Goal: Information Seeking & Learning: Compare options

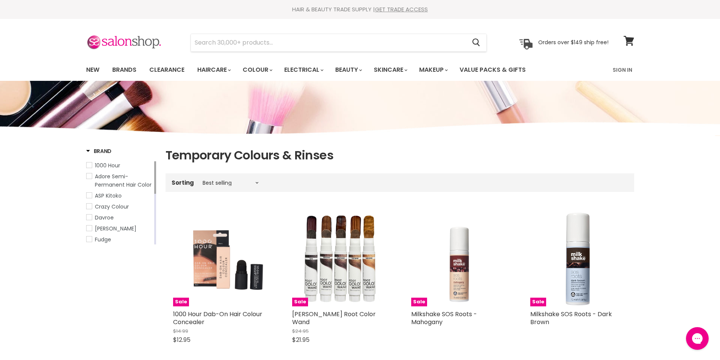
click at [89, 178] on span "Adore Semi-Permanent Hair Color" at bounding box center [89, 176] width 5 height 5
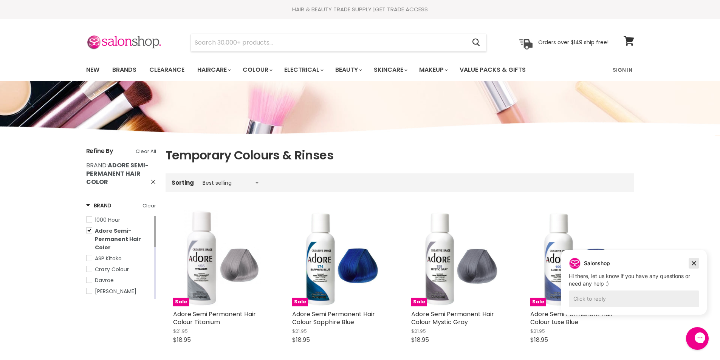
click at [695, 266] on icon "Dismiss campaign" at bounding box center [694, 263] width 8 height 9
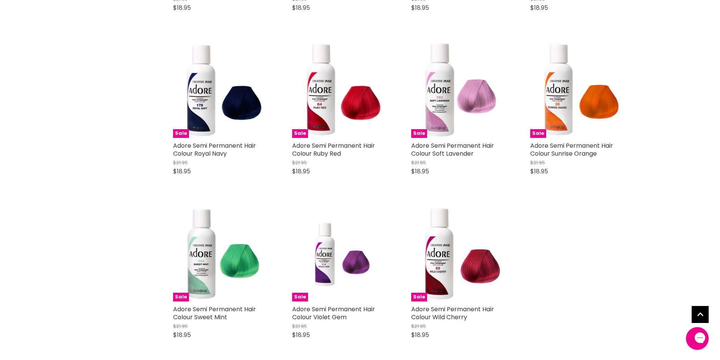
scroll to position [1475, 0]
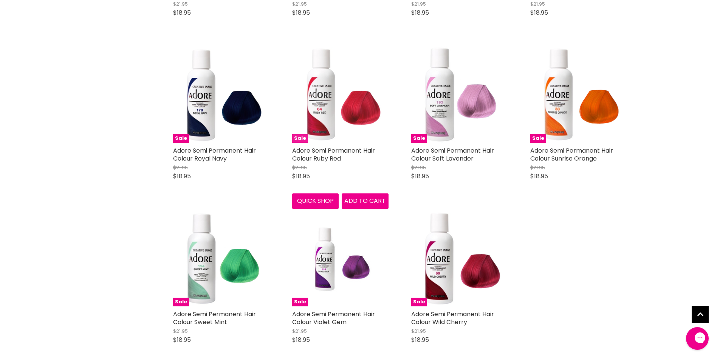
click at [317, 118] on img "Main content" at bounding box center [340, 95] width 96 height 96
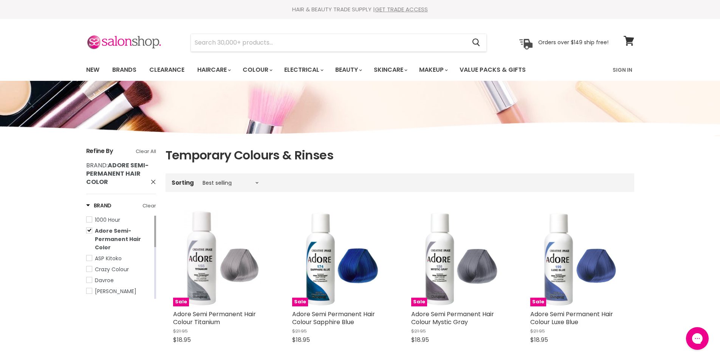
click at [90, 230] on span "Adore Semi-Permanent Hair Color" at bounding box center [89, 230] width 5 height 5
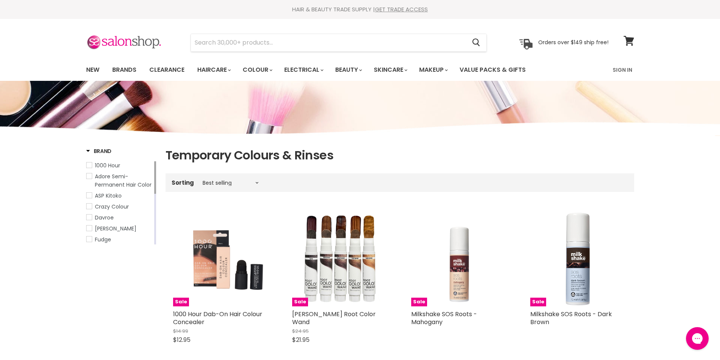
click at [88, 220] on link "Davroe" at bounding box center [119, 218] width 67 height 8
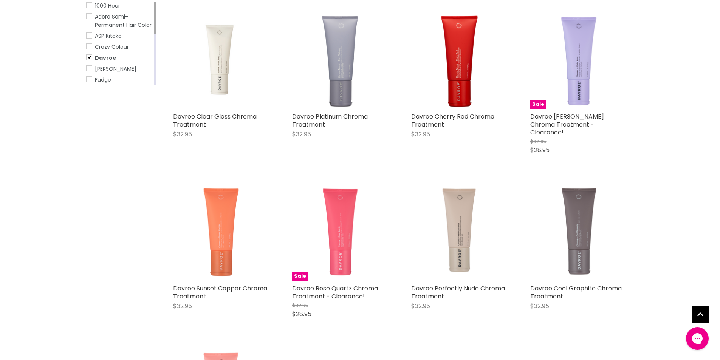
scroll to position [199, 0]
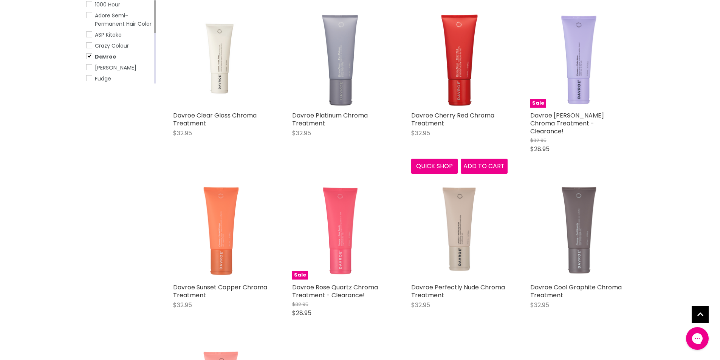
click at [460, 88] on img "Main content" at bounding box center [459, 59] width 96 height 96
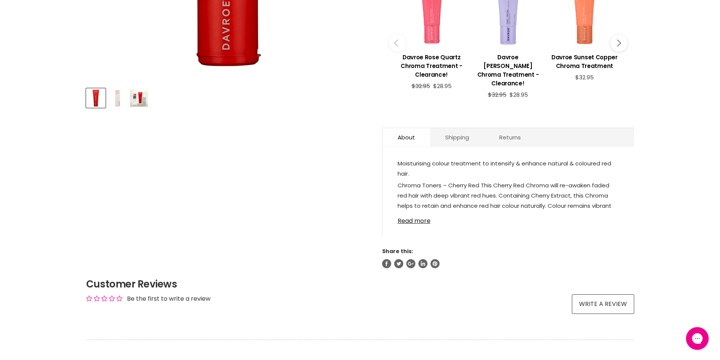
scroll to position [329, 0]
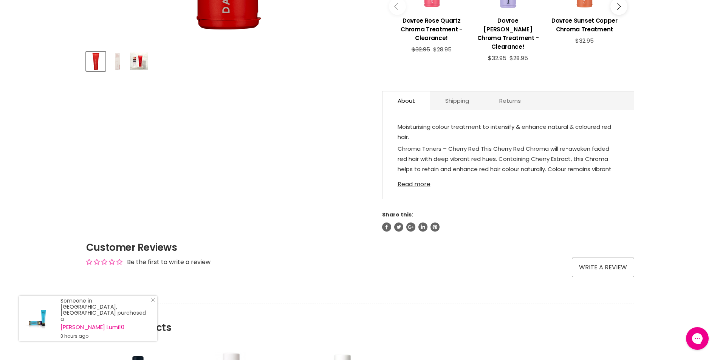
click at [419, 177] on link "Read more" at bounding box center [509, 182] width 222 height 11
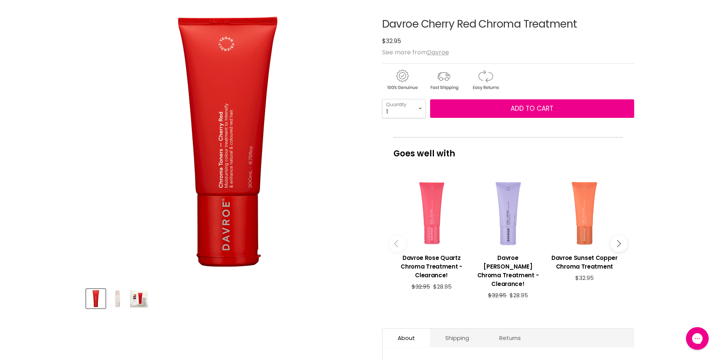
scroll to position [0, 0]
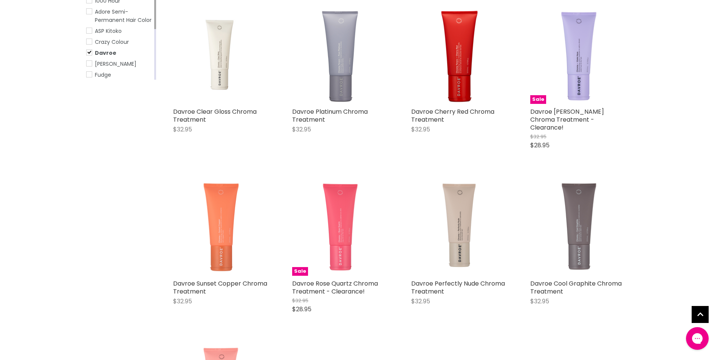
click at [87, 53] on span "Davroe" at bounding box center [89, 52] width 5 height 5
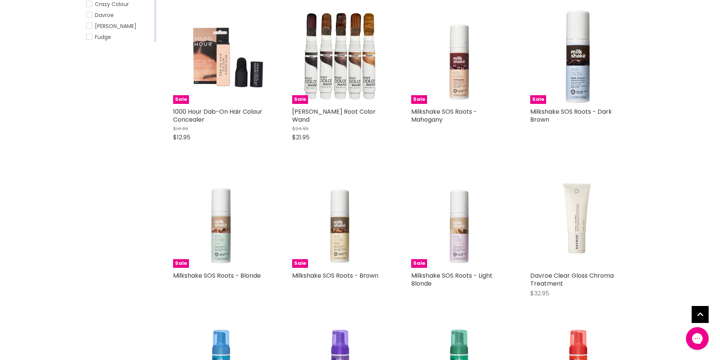
click at [90, 37] on span "Fudge" at bounding box center [89, 36] width 5 height 5
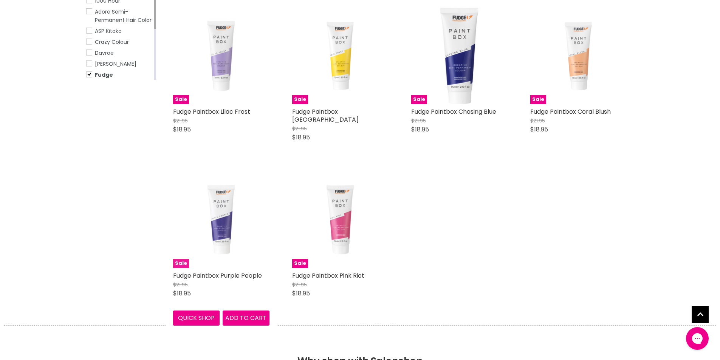
click at [225, 217] on img "Main content" at bounding box center [221, 220] width 64 height 96
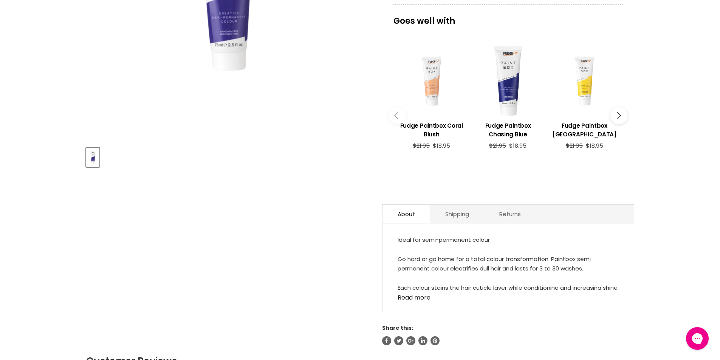
scroll to position [319, 0]
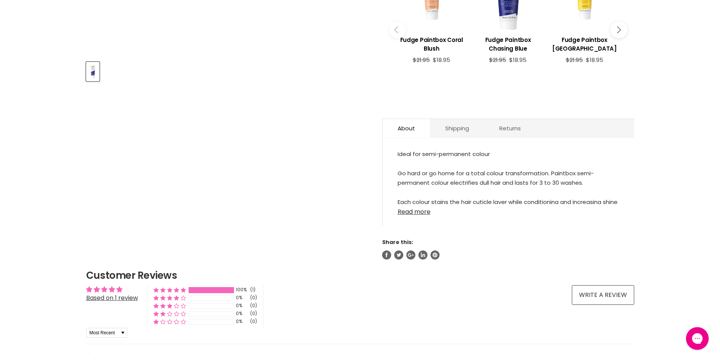
click at [415, 205] on link "Read more" at bounding box center [509, 209] width 222 height 11
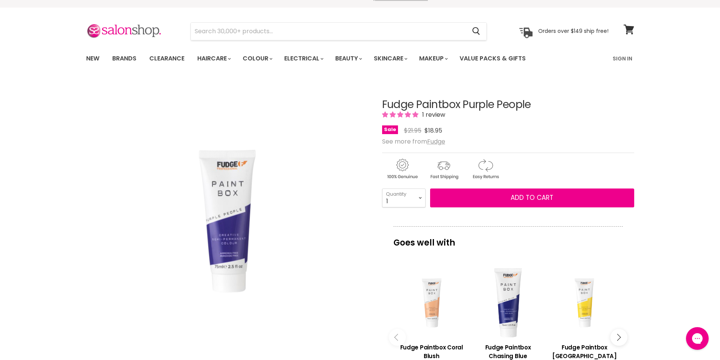
scroll to position [0, 0]
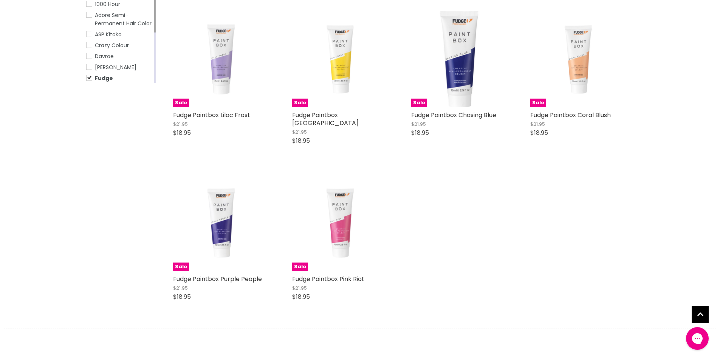
scroll to position [183, 0]
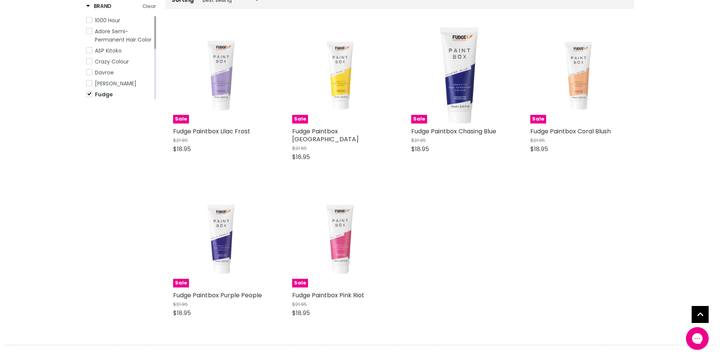
click at [88, 96] on span "Fudge" at bounding box center [89, 93] width 5 height 5
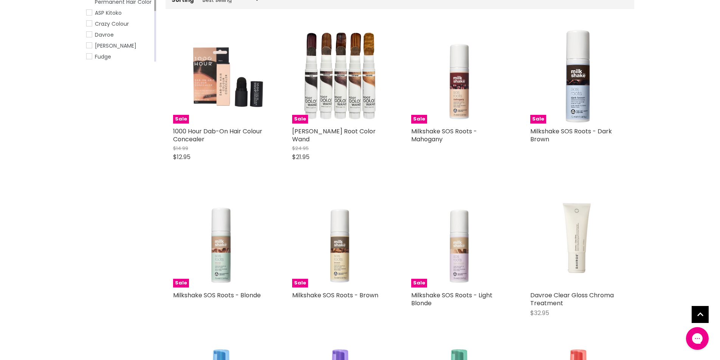
click at [88, 44] on span "De Lorenzo" at bounding box center [89, 45] width 5 height 5
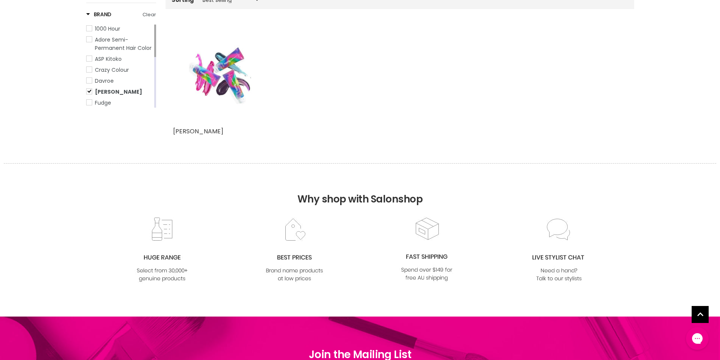
click at [226, 74] on img "Main content" at bounding box center [221, 75] width 64 height 96
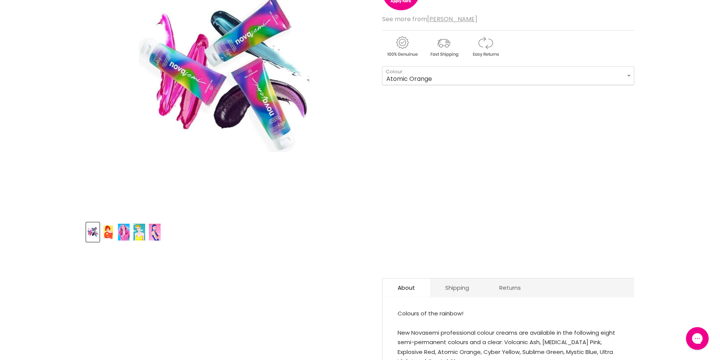
scroll to position [274, 0]
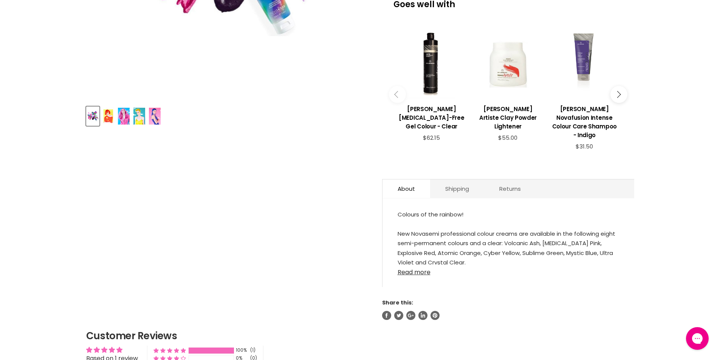
drag, startPoint x: 421, startPoint y: 264, endPoint x: 576, endPoint y: 239, distance: 157.1
click at [421, 265] on link "Read more" at bounding box center [509, 270] width 222 height 11
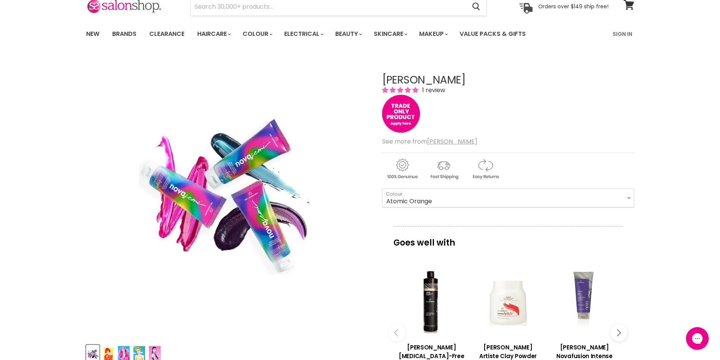
scroll to position [54, 0]
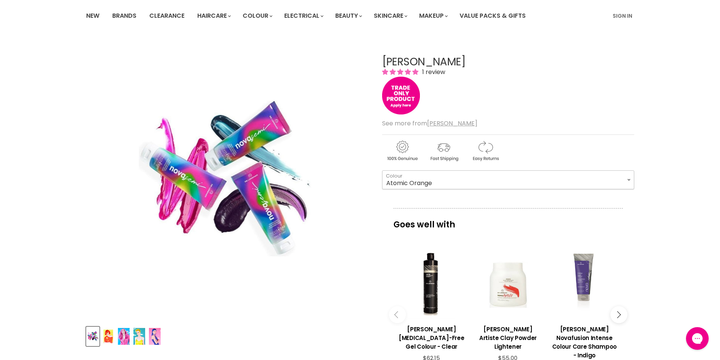
click at [630, 177] on select "Atomic Orange Crystal Clear Cyber Yellow Explosive Red [MEDICAL_DATA] Pink Myst…" at bounding box center [508, 180] width 252 height 19
click at [382, 171] on select "Atomic Orange Crystal Clear Cyber Yellow Explosive Red Hypnotic Pink Mystic Blu…" at bounding box center [508, 180] width 252 height 19
click at [626, 178] on select "Atomic Orange Crystal Clear Cyber Yellow Explosive Red Hypnotic Pink Mystic Blu…" at bounding box center [508, 180] width 252 height 19
click at [382, 171] on select "Atomic Orange Crystal Clear Cyber Yellow Explosive Red Hypnotic Pink Mystic Blu…" at bounding box center [508, 180] width 252 height 19
select select "Explosive Red"
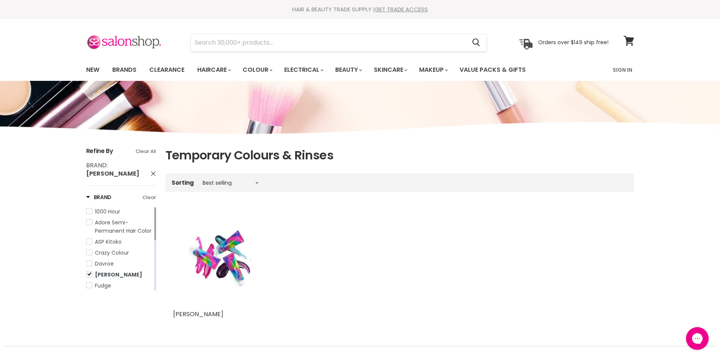
click at [89, 272] on span "De Lorenzo" at bounding box center [89, 274] width 5 height 5
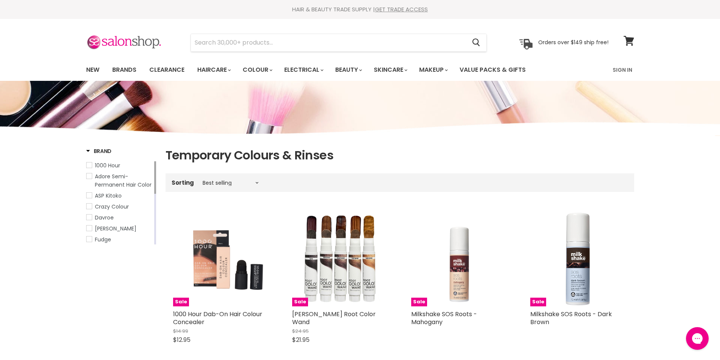
click at [88, 206] on span "Crazy Colour" at bounding box center [89, 206] width 5 height 5
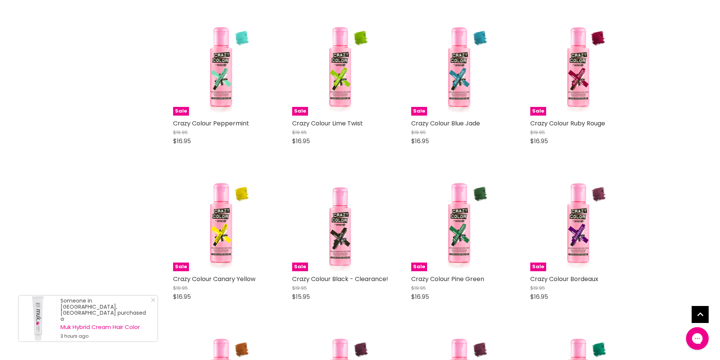
scroll to position [836, 0]
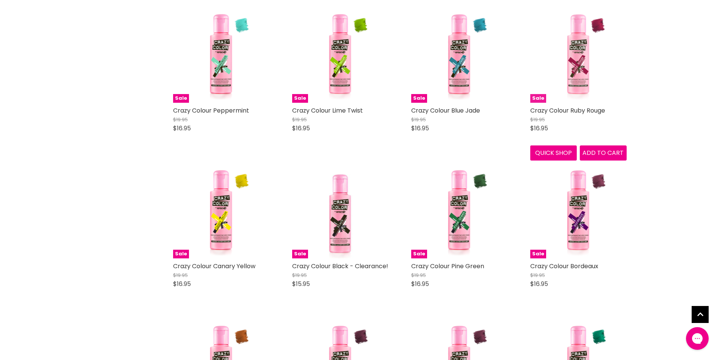
click at [582, 83] on img "Main content" at bounding box center [578, 54] width 64 height 96
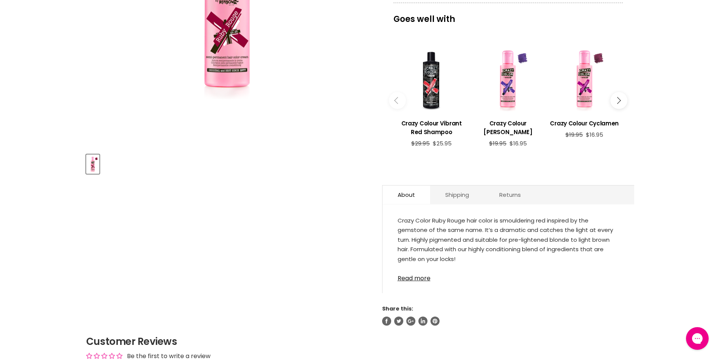
scroll to position [230, 0]
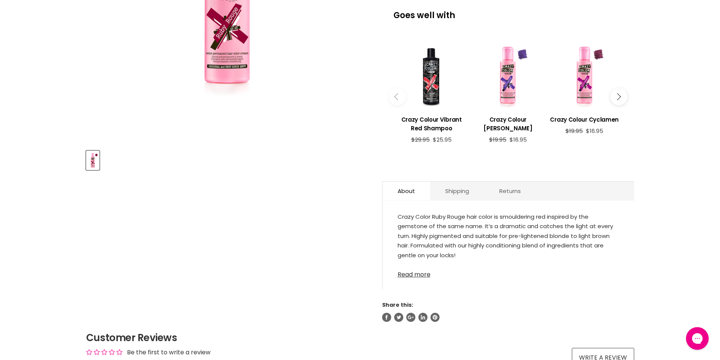
click at [409, 275] on link "Read more" at bounding box center [509, 272] width 222 height 11
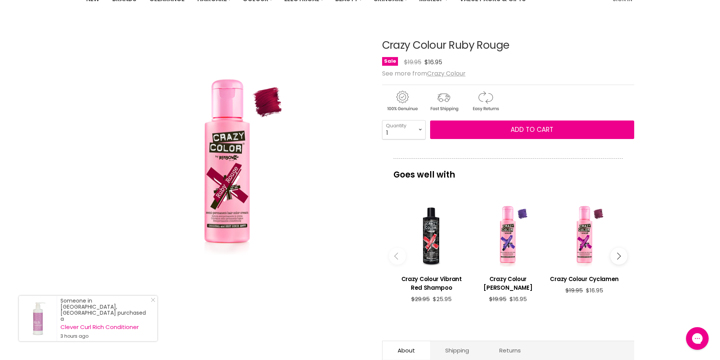
scroll to position [61, 0]
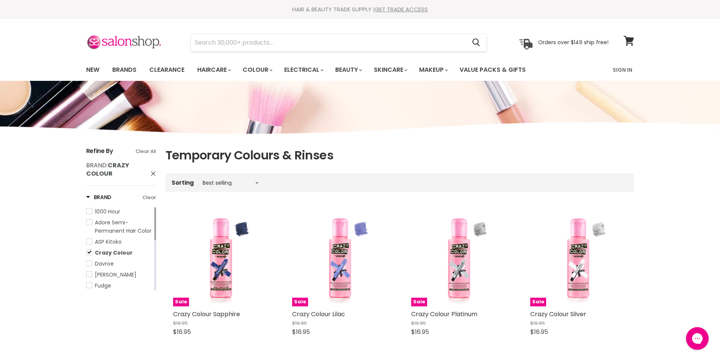
click at [89, 253] on span "Crazy Colour" at bounding box center [89, 252] width 5 height 5
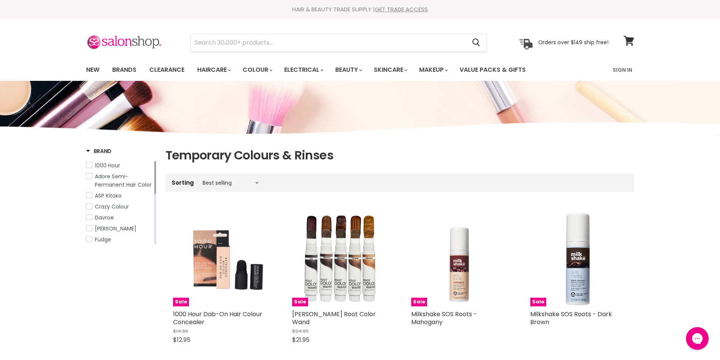
click at [90, 195] on span "ASP Kitoko" at bounding box center [89, 195] width 5 height 5
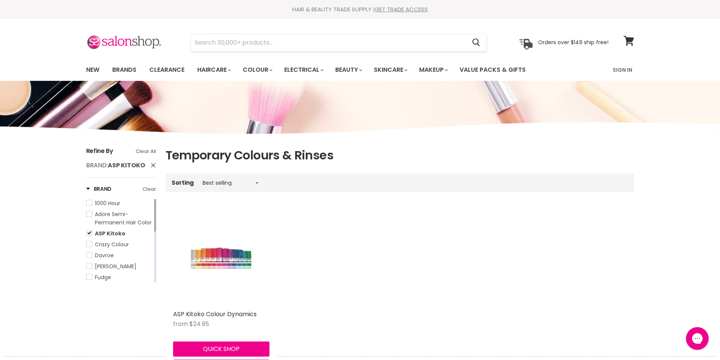
click at [226, 265] on img "Main content" at bounding box center [221, 258] width 64 height 96
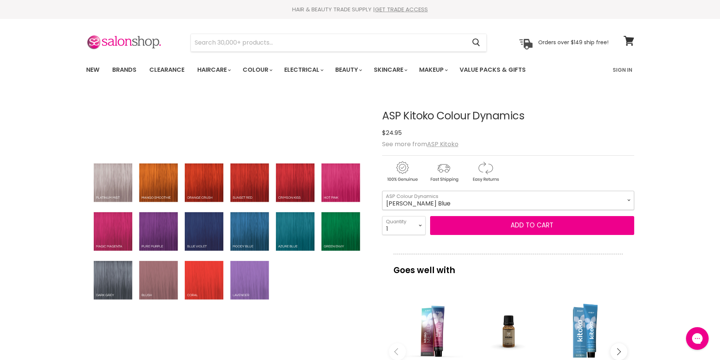
click at [633, 198] on select "Moody Blue Crimson Kiss Green Pepper Hot Pink Magic Magenta Mango Smoothie Ocea…" at bounding box center [508, 200] width 252 height 19
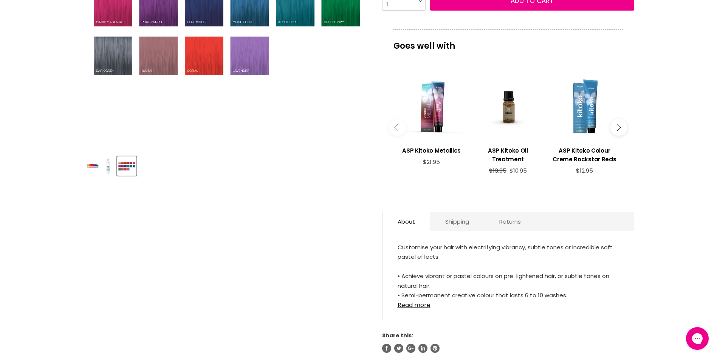
scroll to position [267, 0]
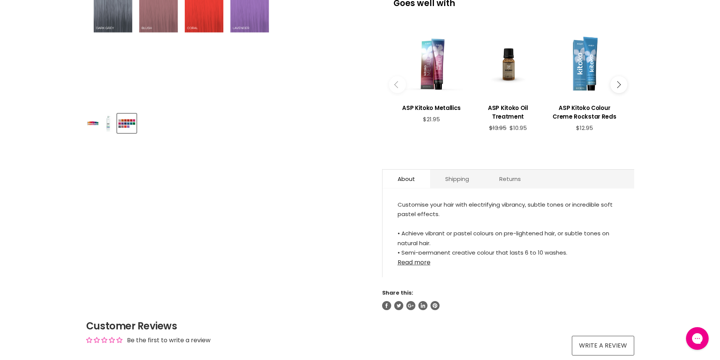
click at [414, 262] on link "Read more" at bounding box center [509, 260] width 222 height 11
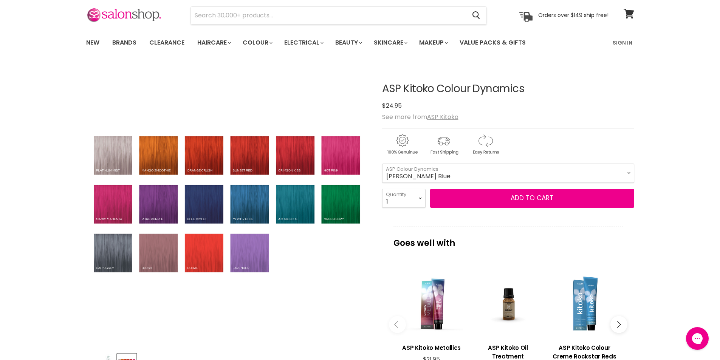
scroll to position [24, 0]
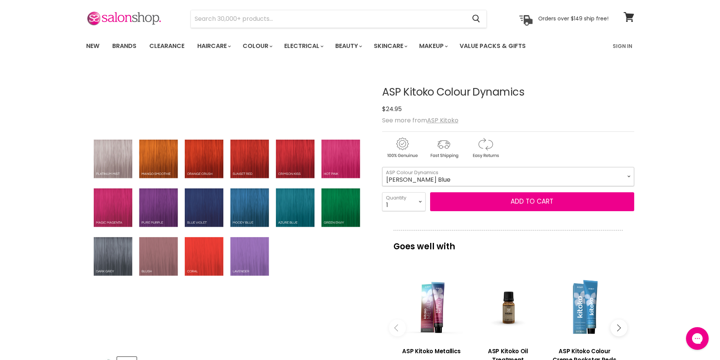
click at [628, 178] on select "Moody Blue Crimson Kiss Green Pepper Hot Pink Magic Magenta Mango Smoothie Ocea…" at bounding box center [508, 176] width 252 height 19
click at [632, 173] on select "Moody Blue Crimson Kiss Green Pepper Hot Pink Magic Magenta Mango Smoothie Ocea…" at bounding box center [508, 176] width 252 height 19
click at [382, 167] on select "Moody Blue Crimson Kiss Green Pepper Hot Pink Magic Magenta Mango Smoothie Ocea…" at bounding box center [508, 176] width 252 height 19
select select "Crimson Kiss"
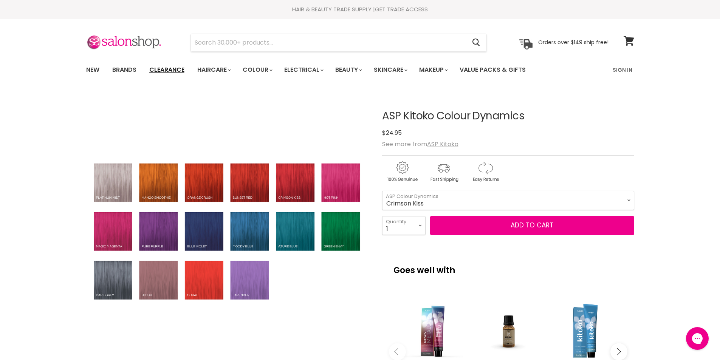
click at [167, 70] on link "Clearance" at bounding box center [167, 70] width 47 height 16
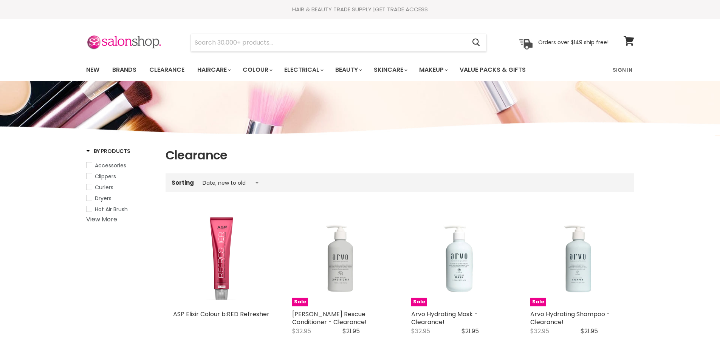
select select "created-descending"
click at [91, 217] on link "View More" at bounding box center [101, 219] width 31 height 9
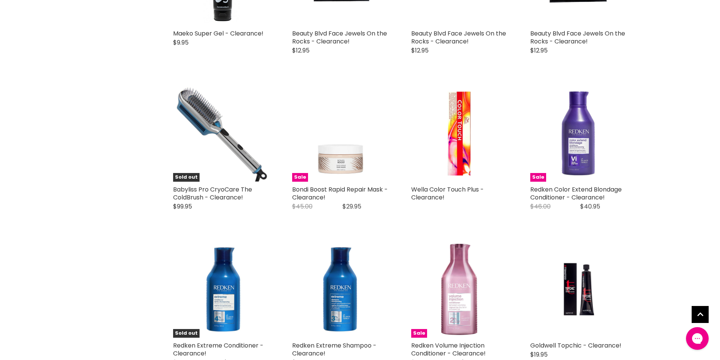
scroll to position [617, 0]
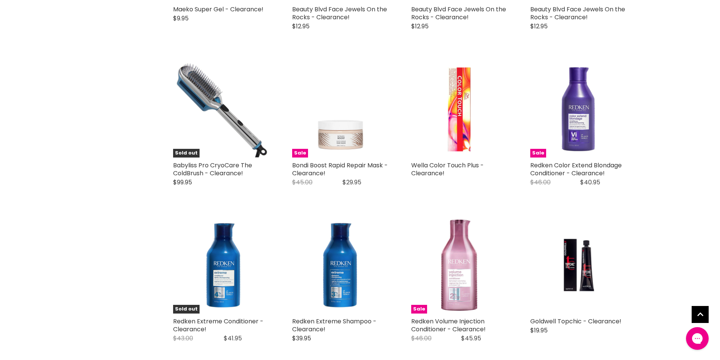
click at [465, 116] on img "Main content" at bounding box center [459, 109] width 96 height 96
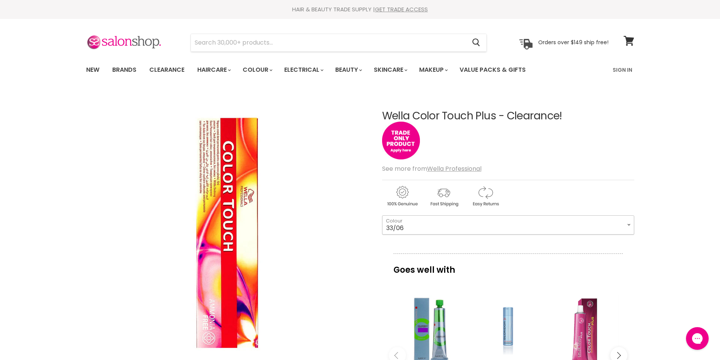
click at [629, 223] on select "33/06 44/05 44/06" at bounding box center [508, 225] width 252 height 19
click at [382, 216] on select "33/06 44/05 44/06" at bounding box center [508, 225] width 252 height 19
click at [629, 225] on select "33/06 44/05 44/06" at bounding box center [508, 225] width 252 height 19
click at [382, 216] on select "33/06 44/05 44/06" at bounding box center [508, 225] width 252 height 19
select select "44/06"
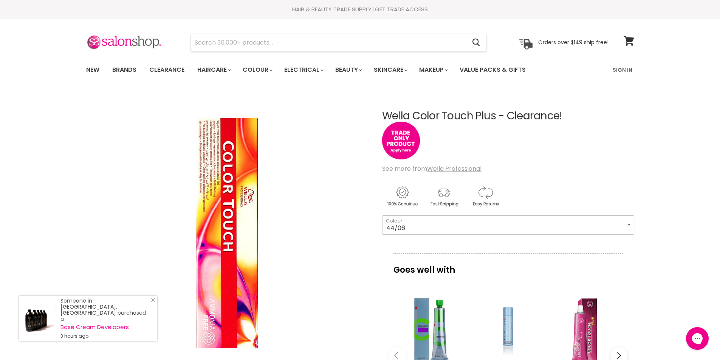
click at [627, 220] on select "33/06 44/05 44/06" at bounding box center [508, 225] width 252 height 19
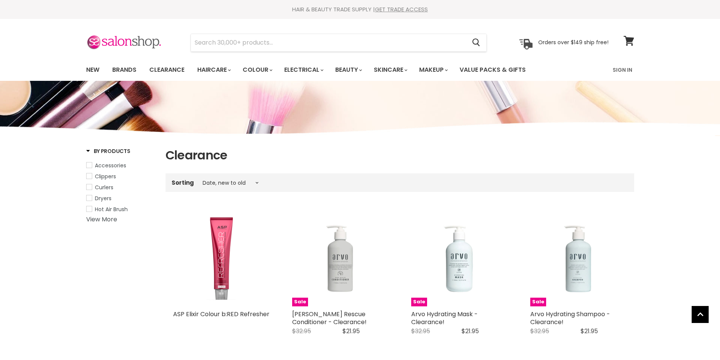
select select "created-descending"
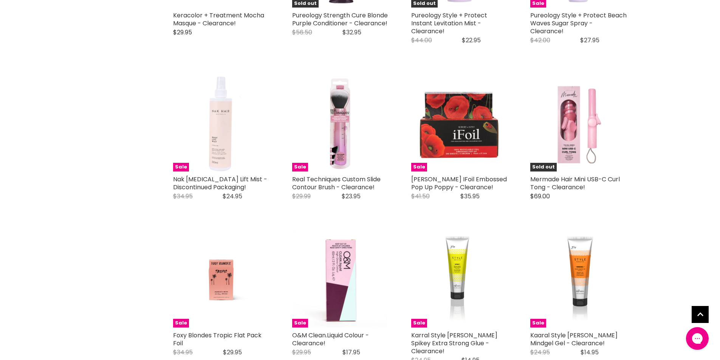
scroll to position [1709, 0]
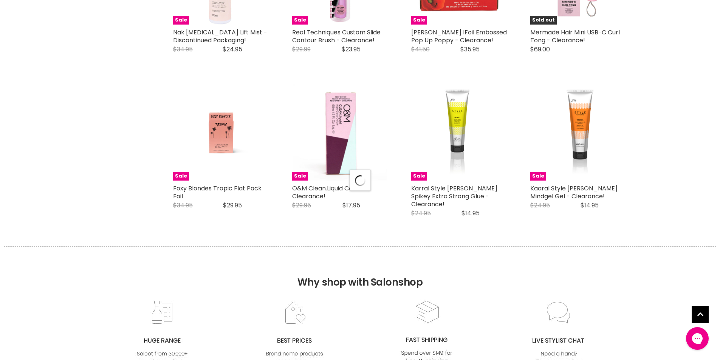
scroll to position [1878, 0]
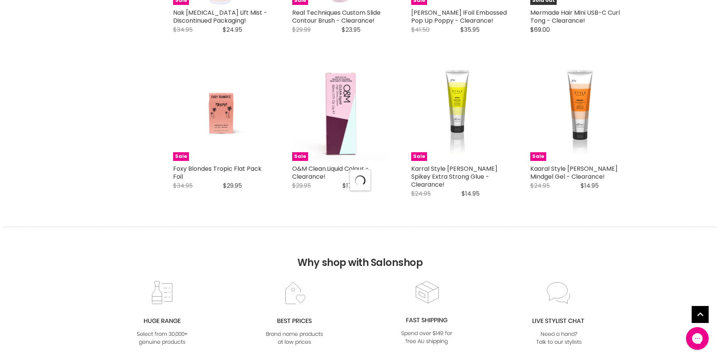
select select "created-descending"
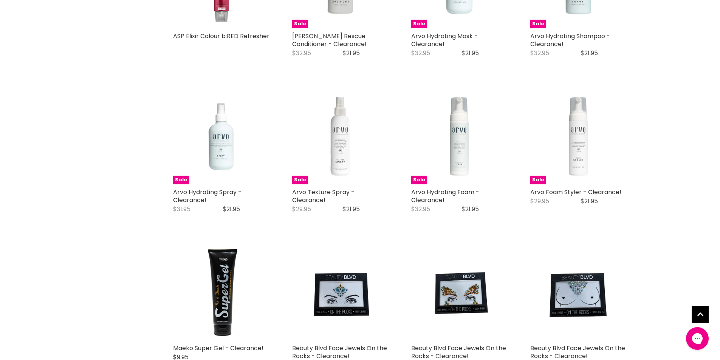
scroll to position [402, 0]
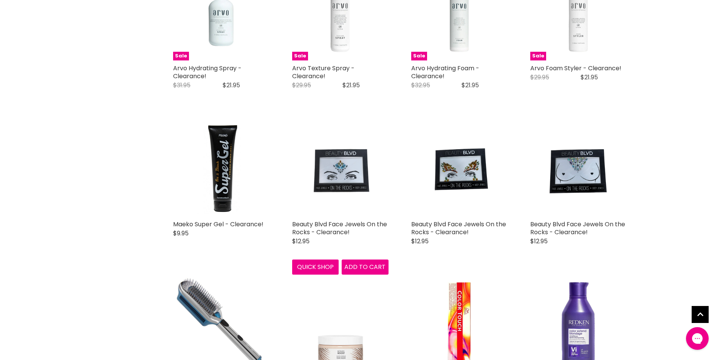
click at [347, 168] on img "Main content" at bounding box center [340, 168] width 72 height 96
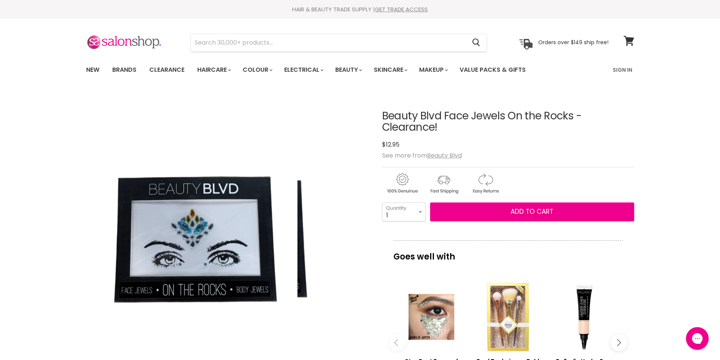
drag, startPoint x: 243, startPoint y: 240, endPoint x: 150, endPoint y: 229, distance: 94.0
click at [150, 229] on img "Beauty Blvd Face Jewels On the Rocks - Clearance! image. Click or Scroll to Zoo…" at bounding box center [192, 232] width 212 height 282
click at [190, 227] on img "Beauty Blvd Face Jewels On the Rocks - Clearance! image. Click or Scroll to Zoo…" at bounding box center [192, 232] width 212 height 282
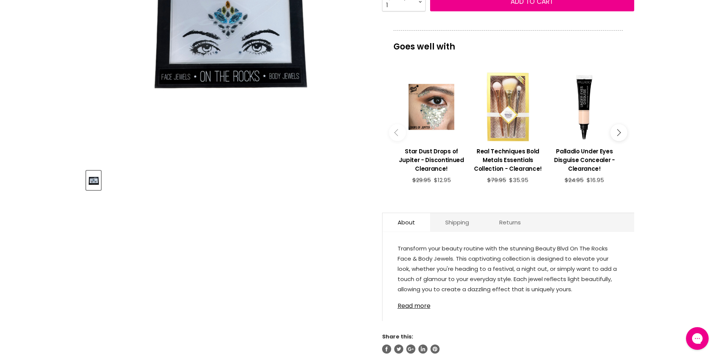
scroll to position [237, 0]
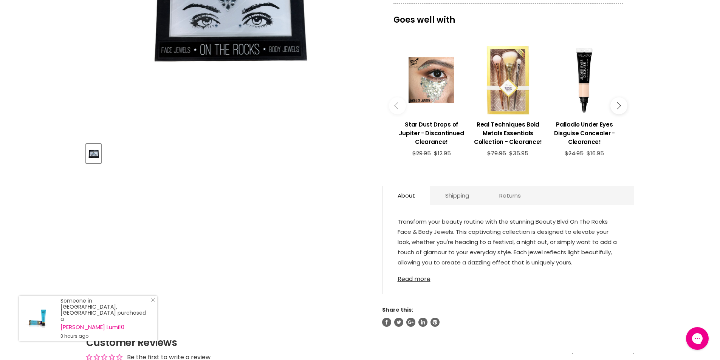
click at [420, 281] on link "Read more" at bounding box center [509, 276] width 222 height 11
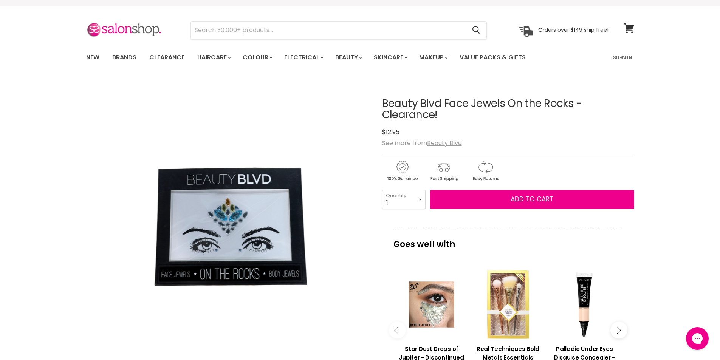
scroll to position [0, 0]
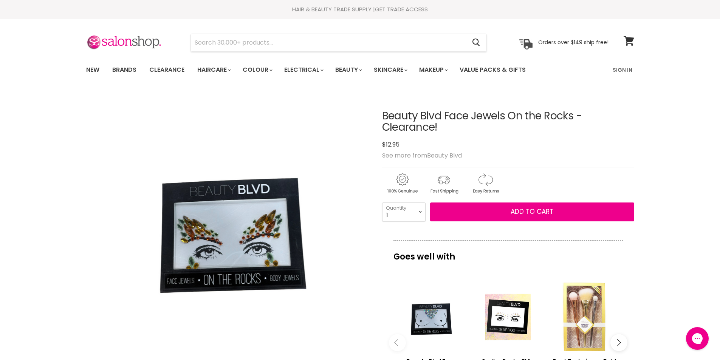
click at [228, 238] on img "Beauty Blvd Face Jewels On the Rocks - Clearance! image. Click or Scroll to Zoo…" at bounding box center [192, 232] width 212 height 282
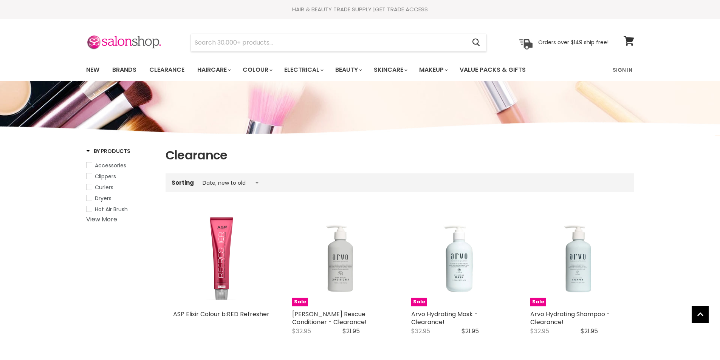
select select "created-descending"
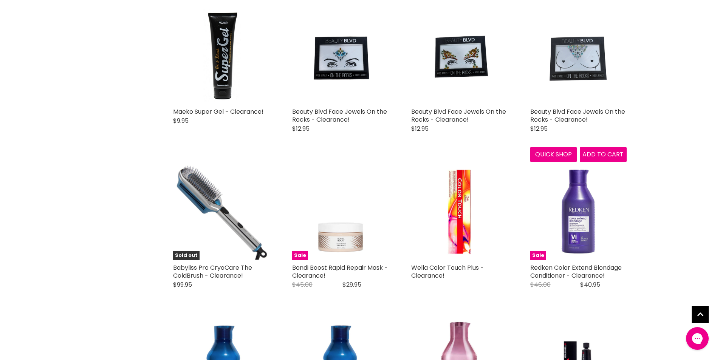
click at [578, 59] on img "Main content" at bounding box center [578, 56] width 72 height 96
